Goal: Task Accomplishment & Management: Manage account settings

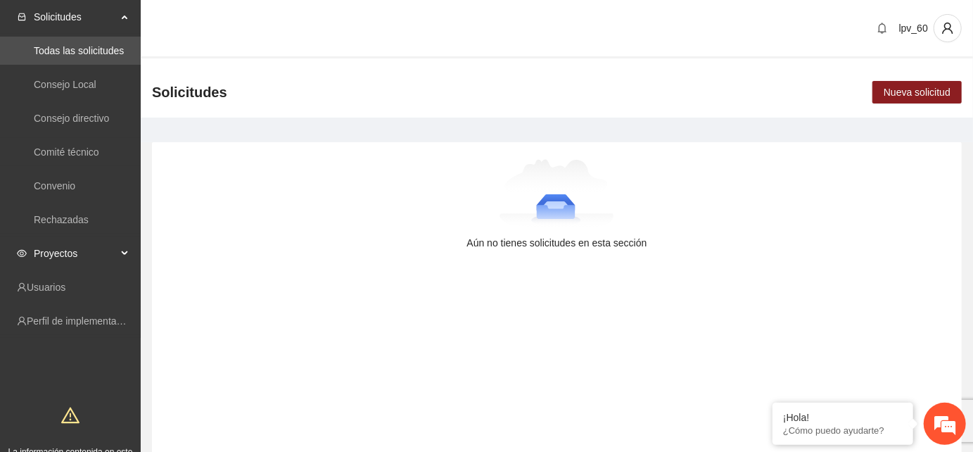
click at [124, 255] on div "Proyectos" at bounding box center [70, 253] width 141 height 28
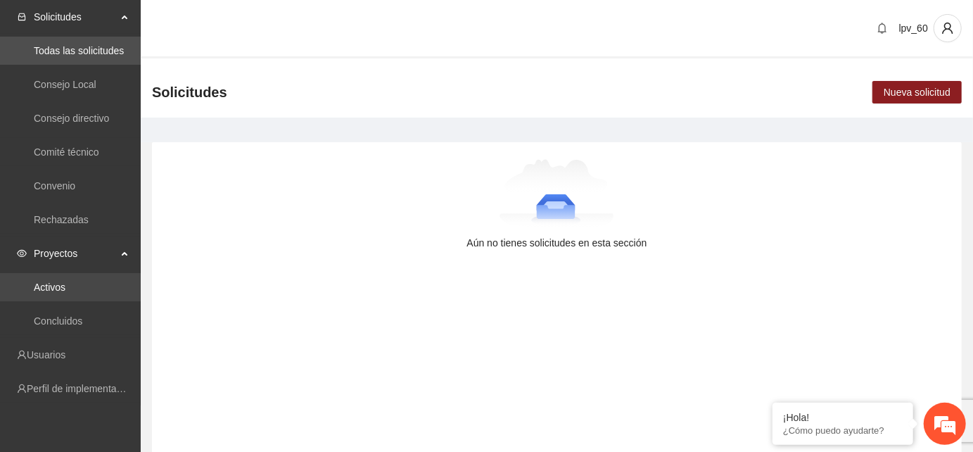
click at [55, 287] on link "Activos" at bounding box center [50, 286] width 32 height 11
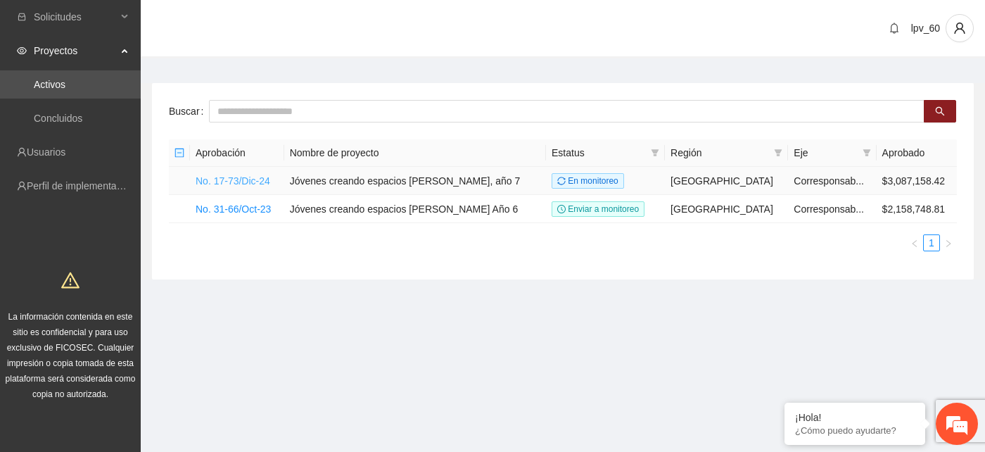
click at [239, 178] on link "No. 17-73/Dic-24" at bounding box center [233, 180] width 75 height 11
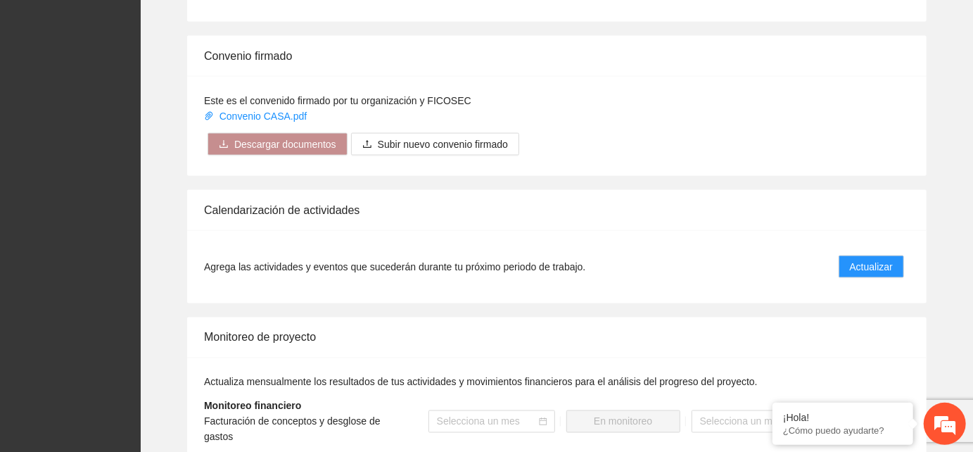
scroll to position [1251, 0]
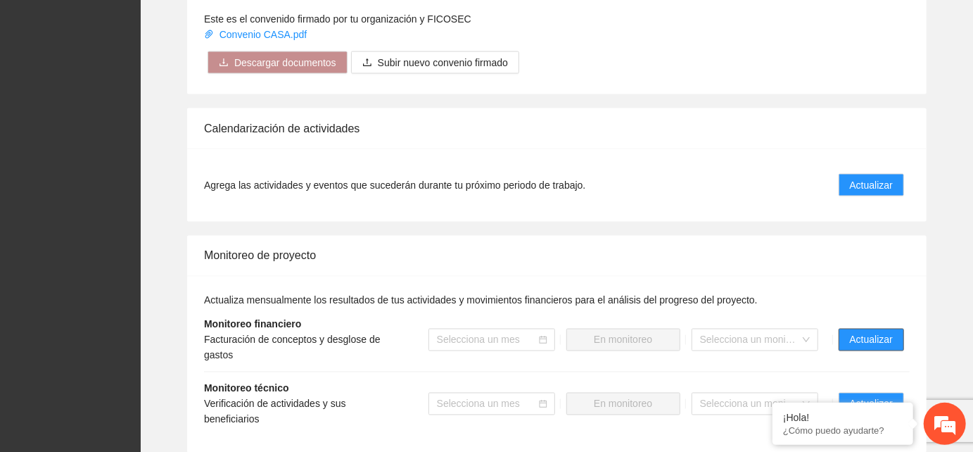
click at [887, 332] on span "Actualizar" at bounding box center [871, 339] width 43 height 15
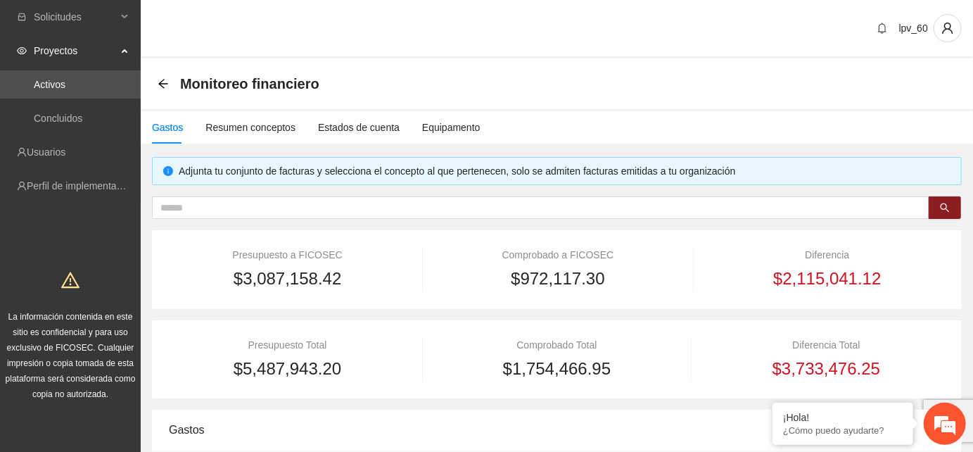
scroll to position [156, 0]
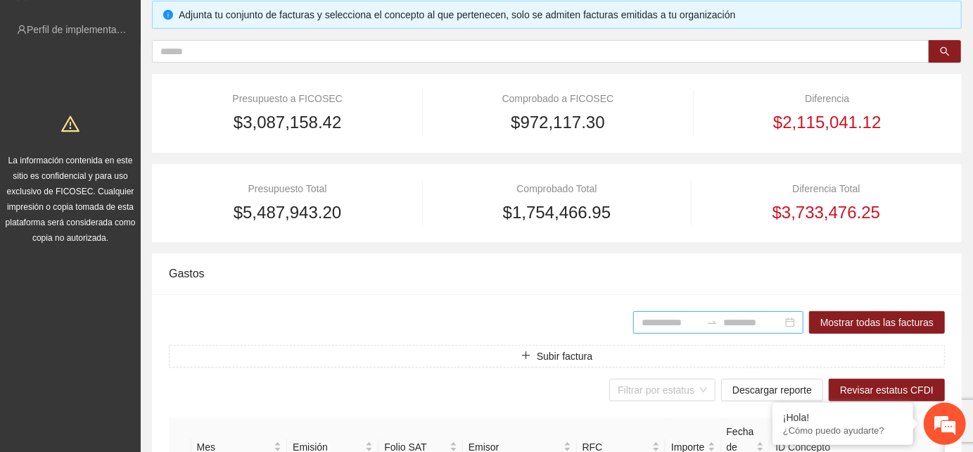
click at [642, 326] on input at bounding box center [671, 322] width 59 height 15
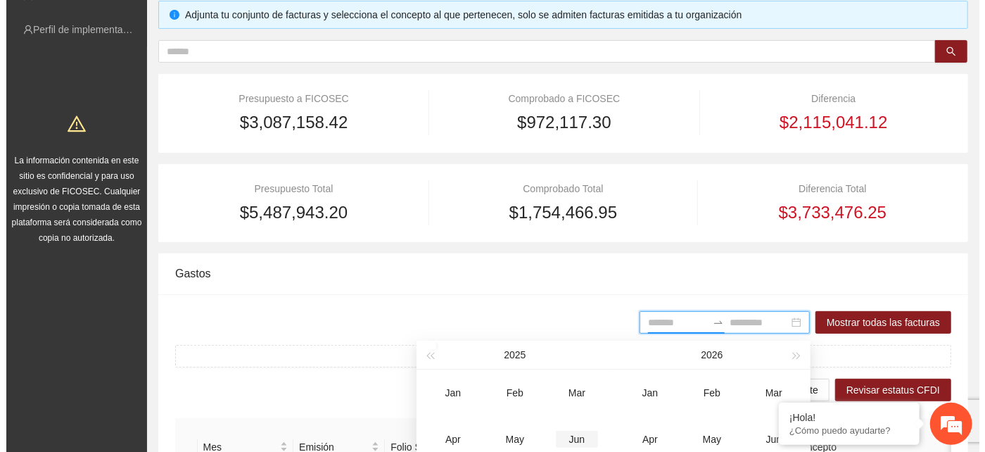
scroll to position [234, 0]
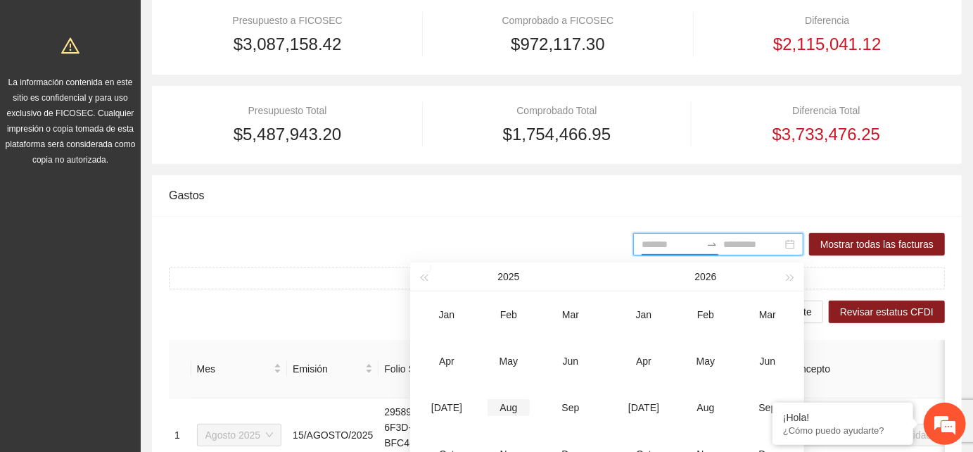
click at [512, 409] on div "Aug" at bounding box center [509, 407] width 42 height 17
type input "*******"
click at [512, 409] on div "Aug" at bounding box center [509, 407] width 42 height 17
type input "*******"
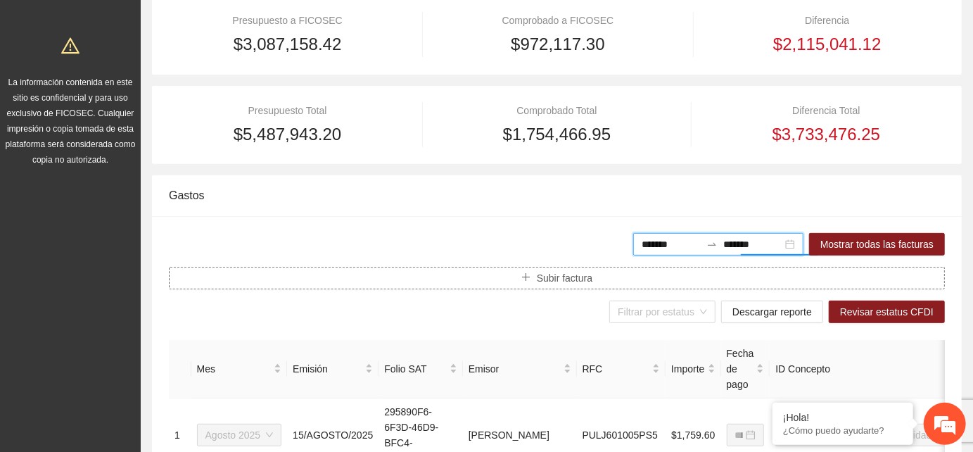
click at [524, 281] on icon "plus" at bounding box center [526, 277] width 10 height 10
